Goal: Task Accomplishment & Management: Manage account settings

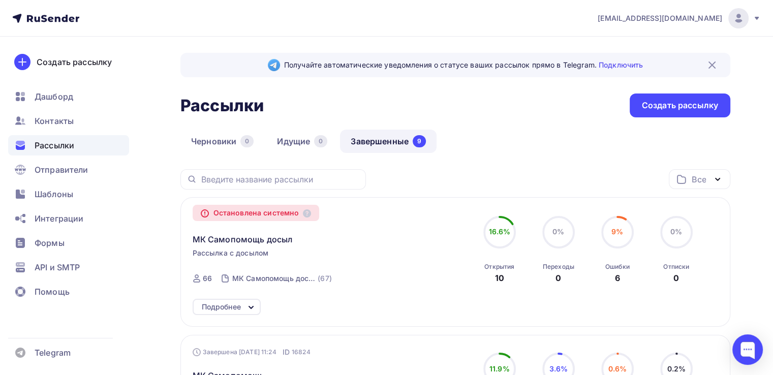
click at [757, 19] on icon at bounding box center [757, 18] width 8 height 8
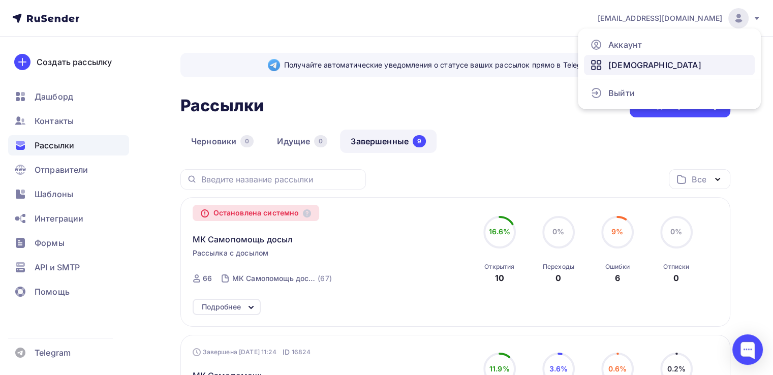
click at [634, 67] on span "[DEMOGRAPHIC_DATA]" at bounding box center [654, 65] width 93 height 12
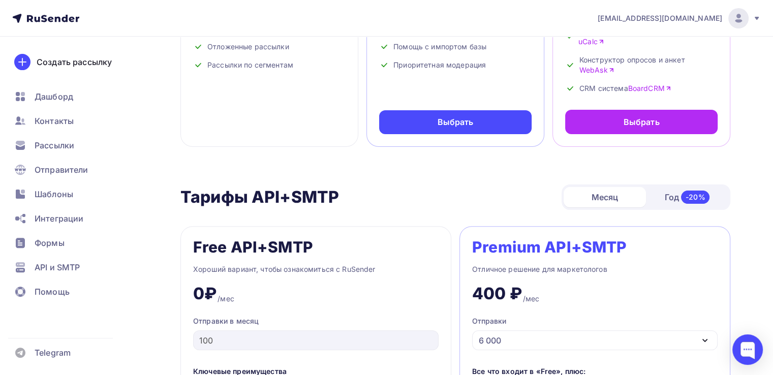
scroll to position [254, 0]
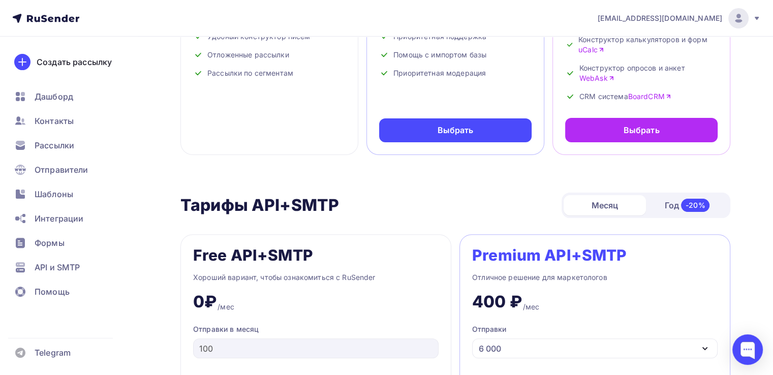
click at [759, 19] on icon at bounding box center [757, 18] width 8 height 8
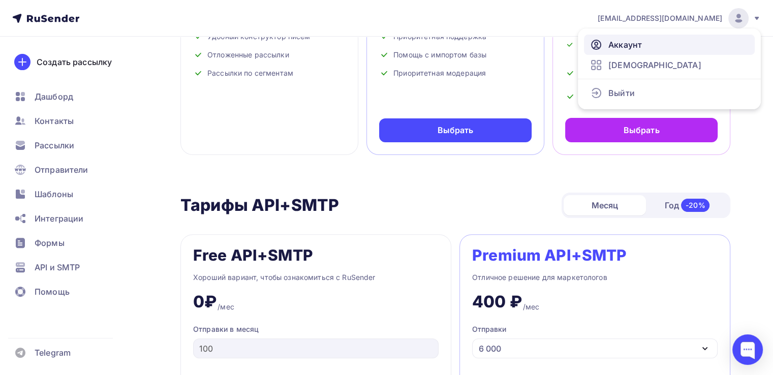
click at [683, 44] on link "Аккаунт" at bounding box center [669, 45] width 171 height 20
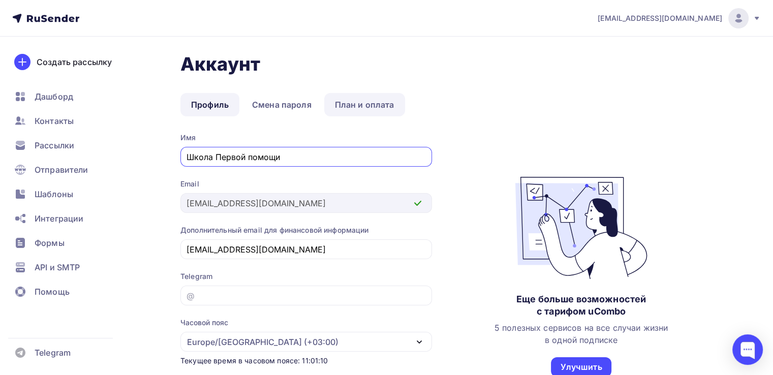
click at [352, 107] on link "План и оплата" at bounding box center [364, 104] width 81 height 23
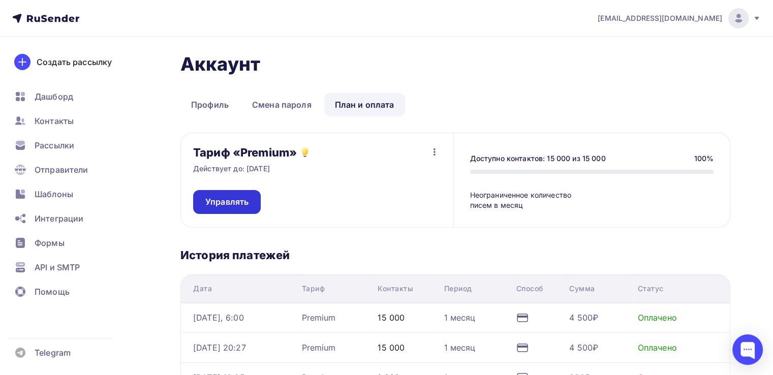
click at [244, 197] on span "Управлять" at bounding box center [226, 202] width 43 height 12
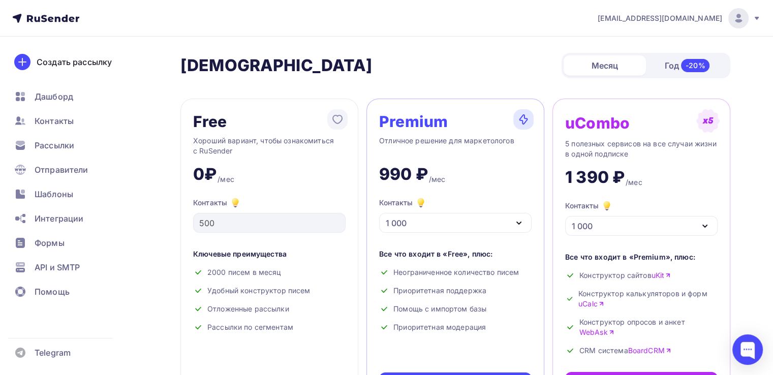
click at [690, 66] on div "-20%" at bounding box center [695, 65] width 29 height 13
click at [615, 68] on div "Месяц" at bounding box center [604, 65] width 82 height 20
click at [754, 18] on icon at bounding box center [757, 18] width 8 height 8
click at [677, 65] on link "[DEMOGRAPHIC_DATA]" at bounding box center [669, 65] width 171 height 20
click at [754, 15] on icon at bounding box center [757, 18] width 8 height 8
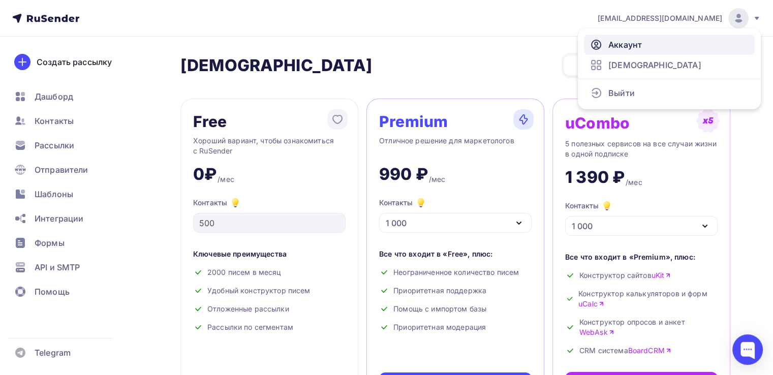
click at [677, 41] on link "Аккаунт" at bounding box center [669, 45] width 171 height 20
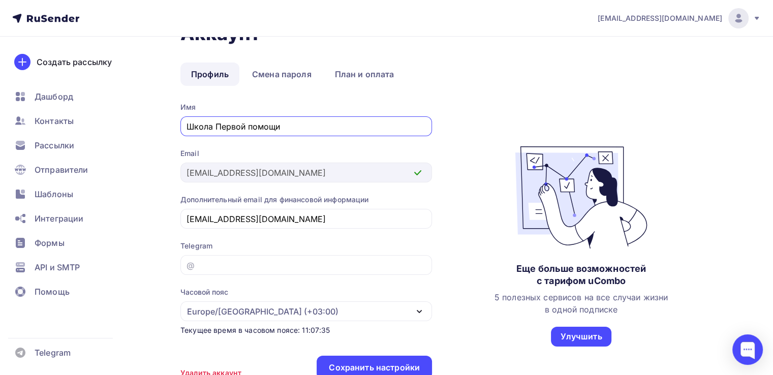
scroll to position [12, 0]
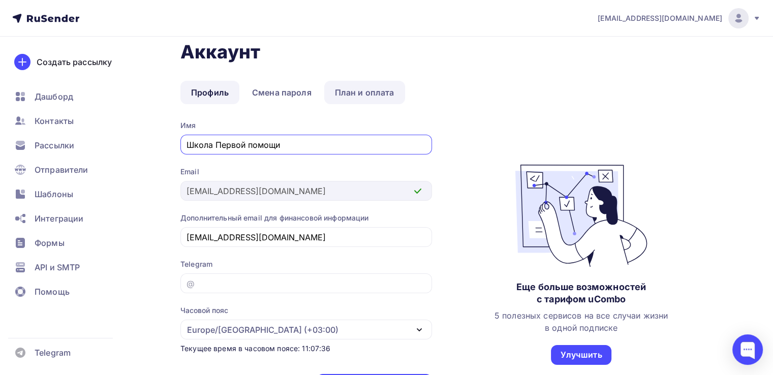
click at [385, 88] on link "План и оплата" at bounding box center [364, 92] width 81 height 23
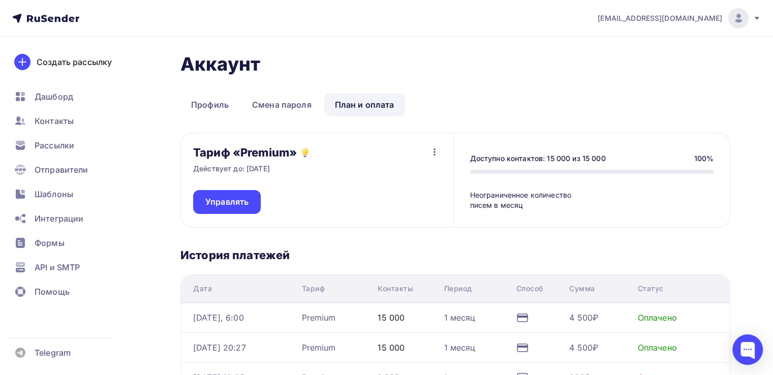
click at [431, 153] on icon "button" at bounding box center [434, 152] width 12 height 12
click at [425, 177] on div "Отписаться" at bounding box center [415, 178] width 48 height 12
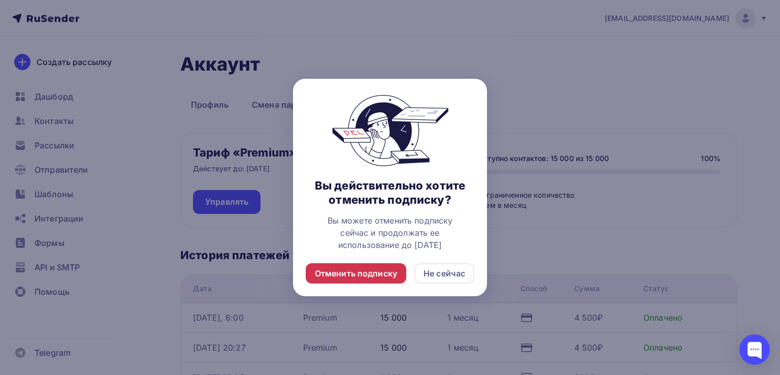
click at [385, 274] on div "Отменить подписку" at bounding box center [356, 273] width 82 height 12
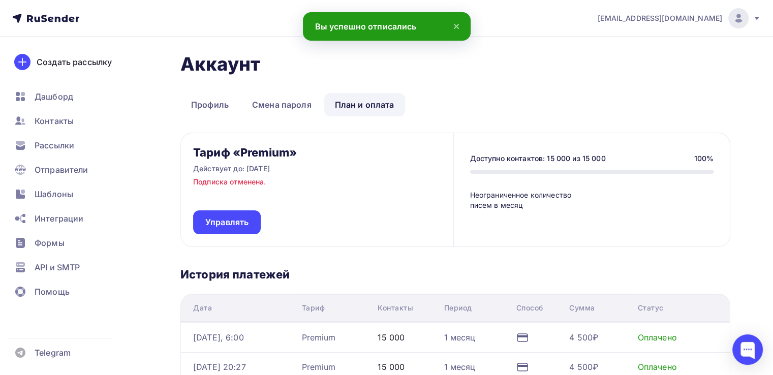
click at [457, 25] on icon at bounding box center [456, 26] width 4 height 4
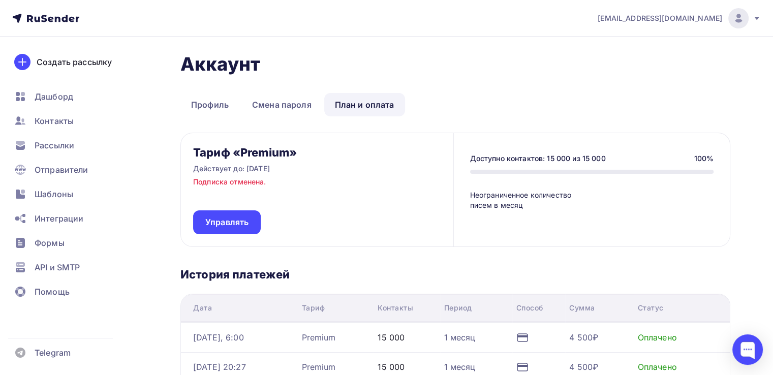
drag, startPoint x: 503, startPoint y: 47, endPoint x: 533, endPoint y: 39, distance: 31.2
click at [503, 47] on div "Аккаунт Профиль Смена пароля План и оплата Профиль Смена пароля План и оплата Т…" at bounding box center [386, 311] width 773 height 549
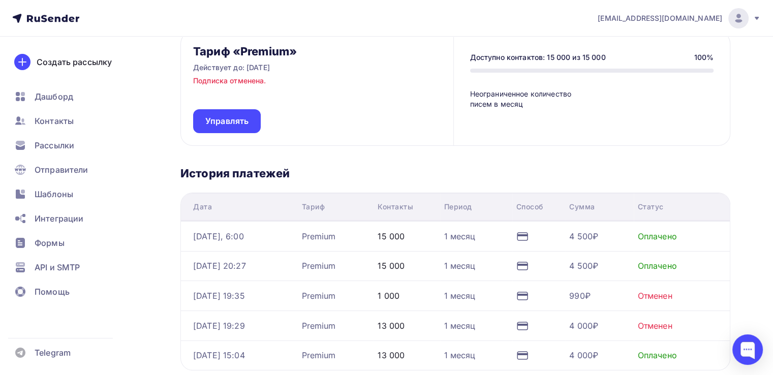
scroll to position [102, 0]
